Goal: Transaction & Acquisition: Download file/media

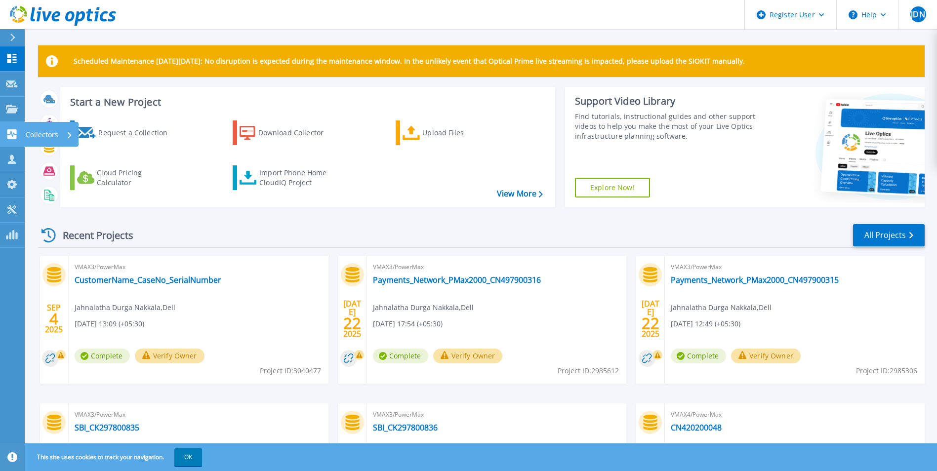
click at [12, 139] on icon at bounding box center [11, 133] width 9 height 9
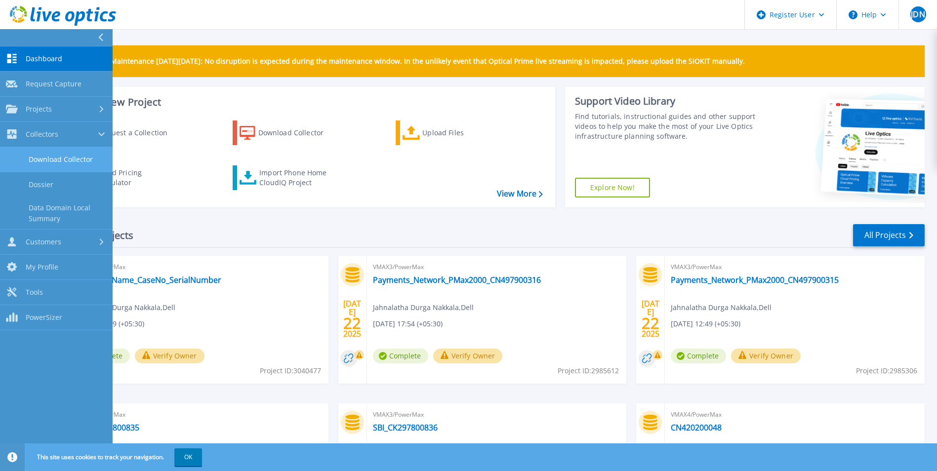
click at [76, 157] on link "Download Collector" at bounding box center [56, 159] width 113 height 25
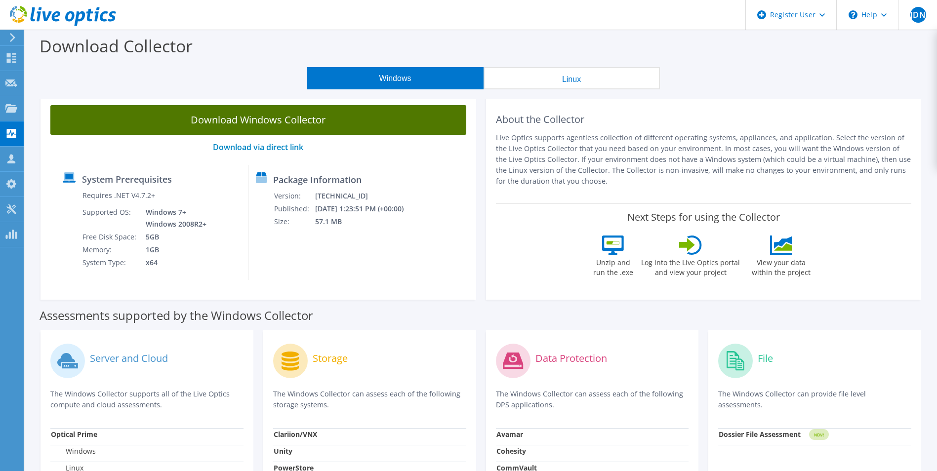
click at [259, 117] on link "Download Windows Collector" at bounding box center [258, 120] width 416 height 30
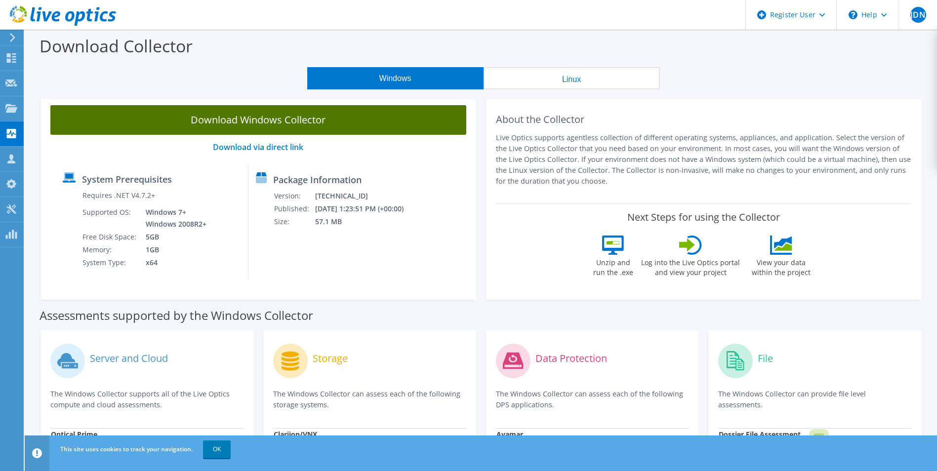
click at [270, 112] on link "Download Windows Collector" at bounding box center [258, 120] width 416 height 30
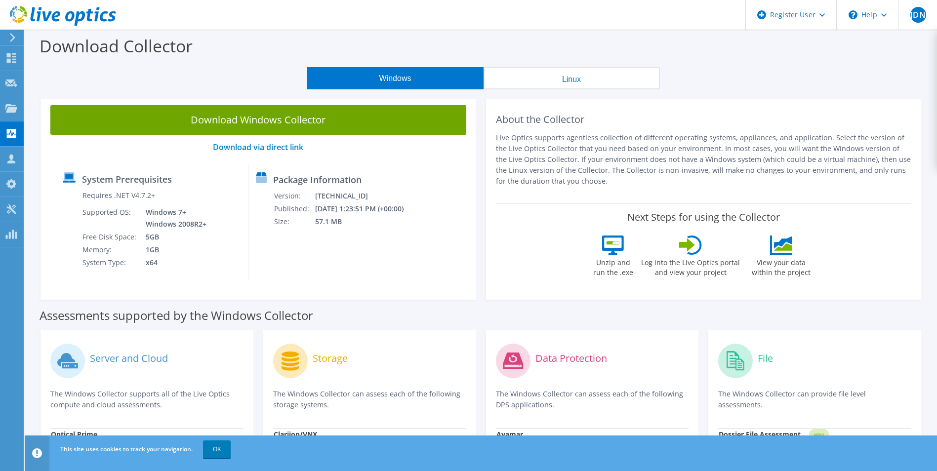
click at [399, 262] on div "Package Information Version: [TECHNICAL_ID] Published: [DATE] 1:23:51 PM (+00:0…" at bounding box center [327, 222] width 158 height 115
